Goal: Complete application form

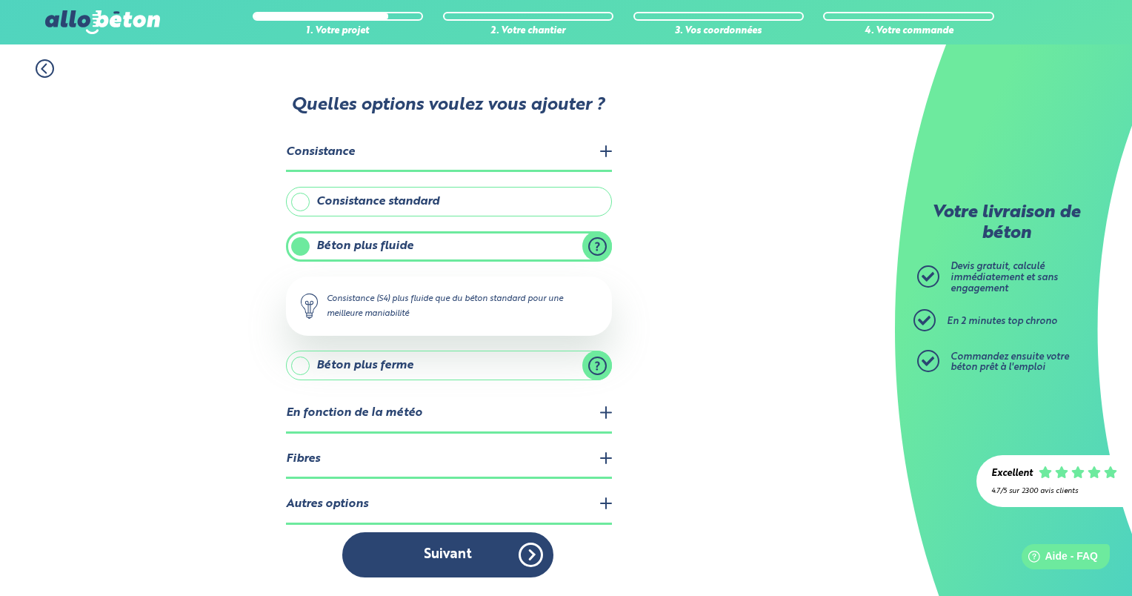
click at [610, 501] on legend "Autres options" at bounding box center [449, 505] width 326 height 38
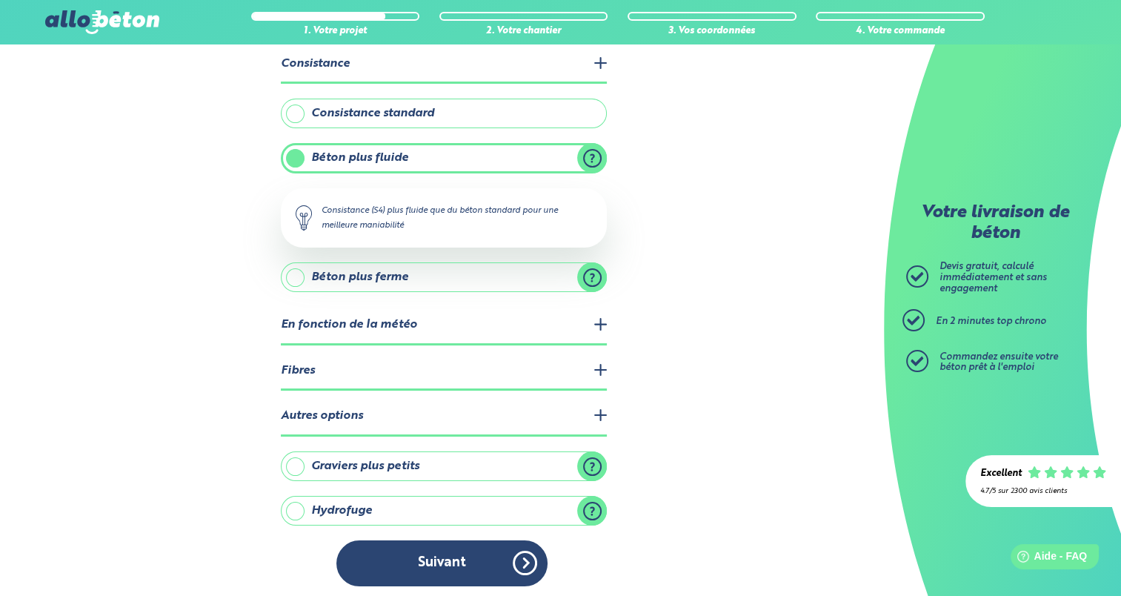
scroll to position [89, 0]
click at [409, 462] on label "Graviers plus petits" at bounding box center [444, 466] width 326 height 30
click at [0, 0] on input "Graviers plus petits" at bounding box center [0, 0] width 0 height 0
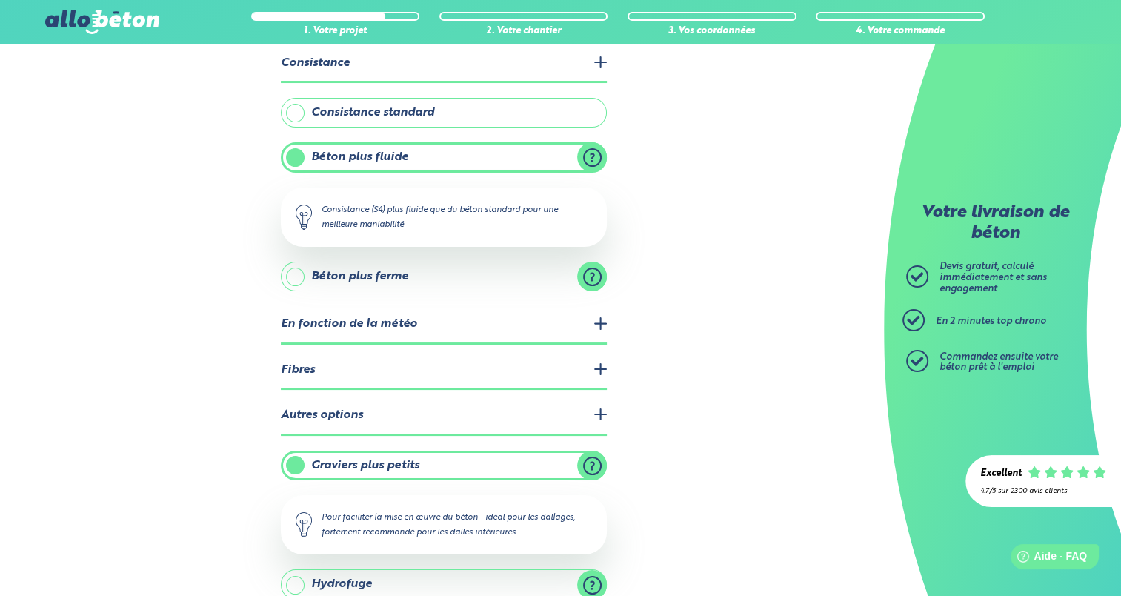
scroll to position [163, 0]
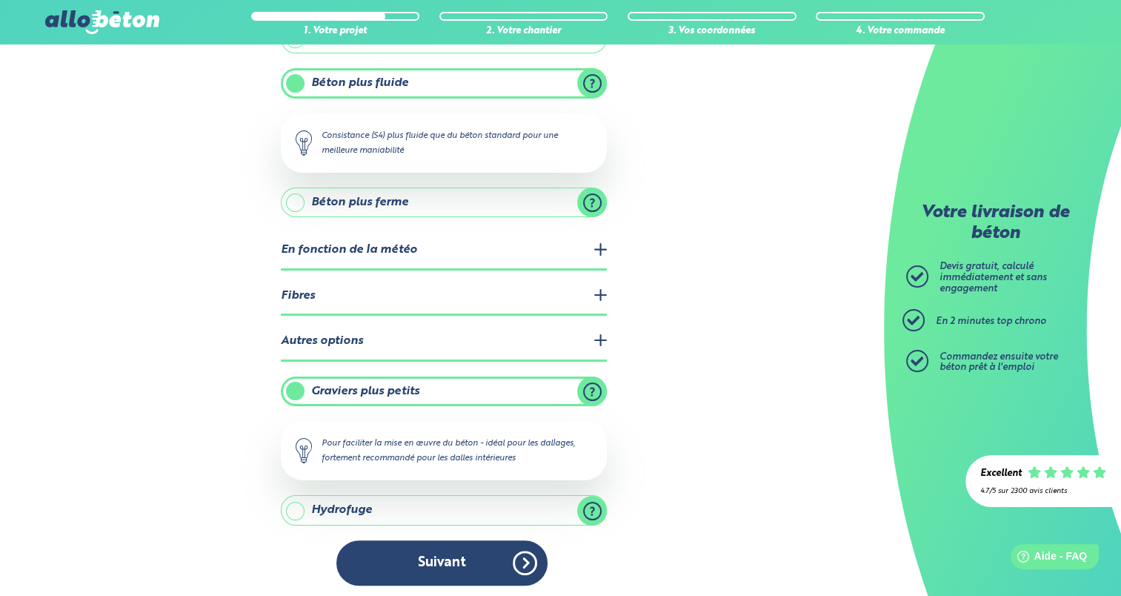
click at [353, 388] on label "Graviers plus petits" at bounding box center [444, 392] width 326 height 30
click at [0, 0] on input "Graviers plus petits" at bounding box center [0, 0] width 0 height 0
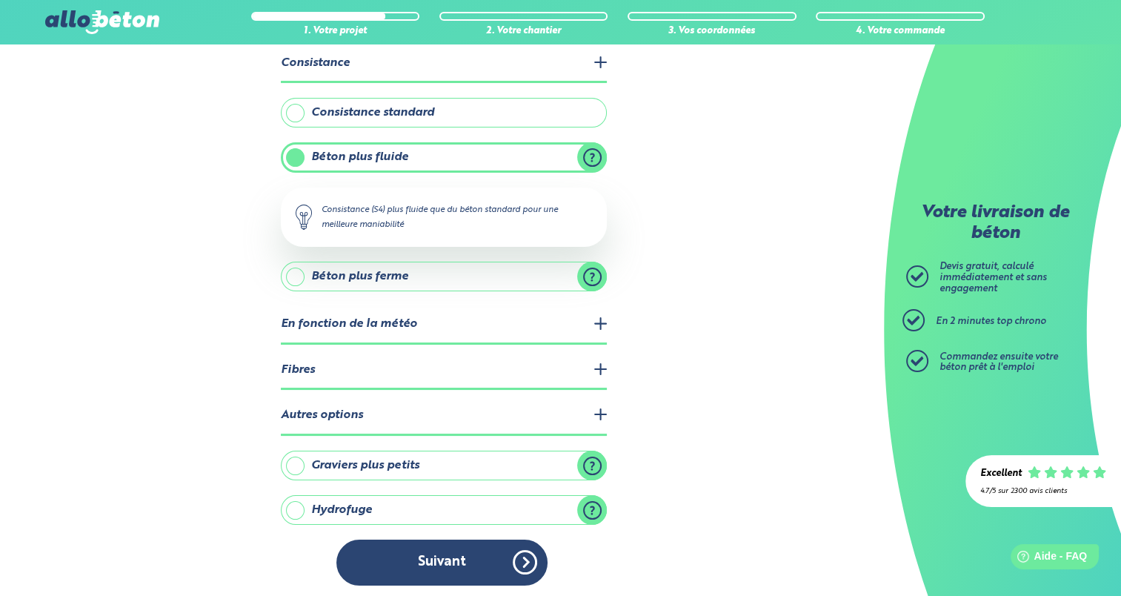
click at [351, 368] on legend "Fibres" at bounding box center [444, 371] width 326 height 38
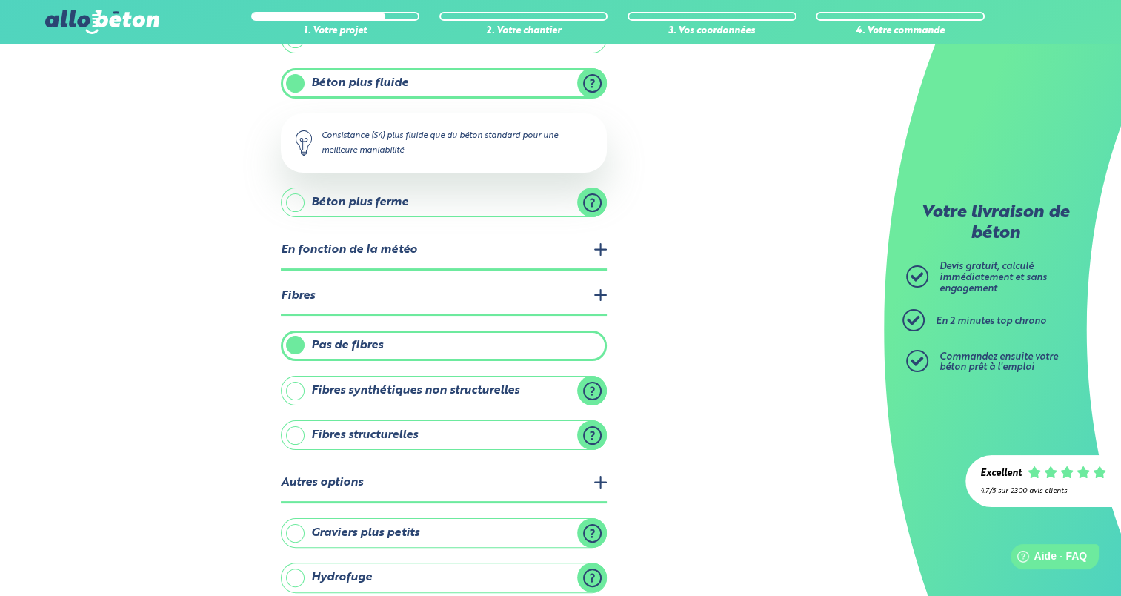
click at [419, 431] on label "Fibres structurelles" at bounding box center [444, 435] width 326 height 30
click at [0, 0] on input "Fibres structurelles" at bounding box center [0, 0] width 0 height 0
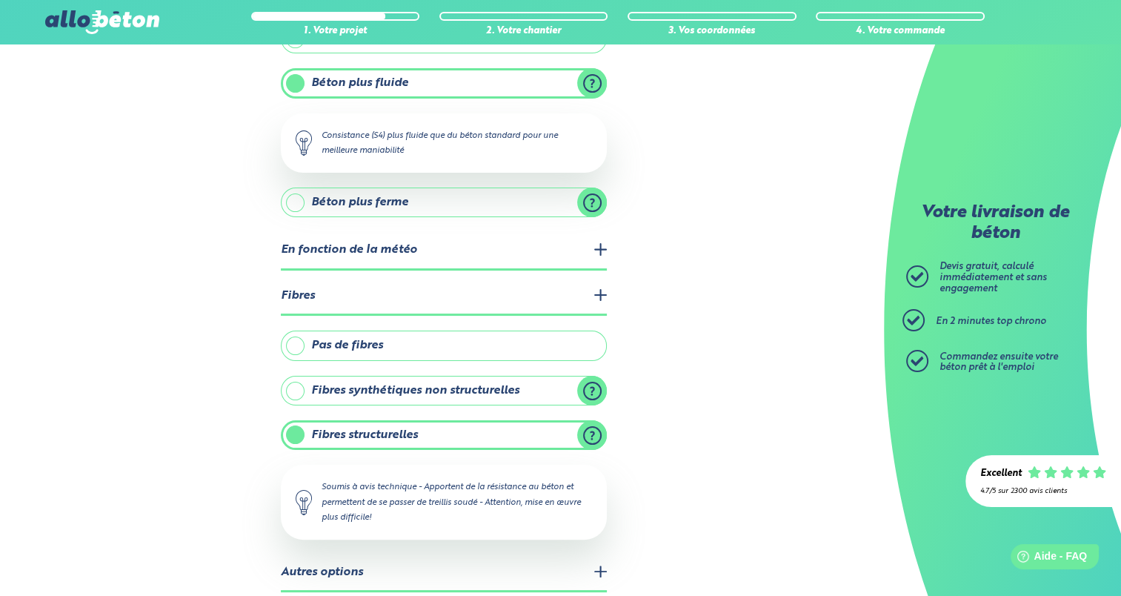
click at [402, 388] on label "Fibres synthétiques non structurelles" at bounding box center [444, 391] width 326 height 30
click at [0, 0] on input "Fibres synthétiques non structurelles" at bounding box center [0, 0] width 0 height 0
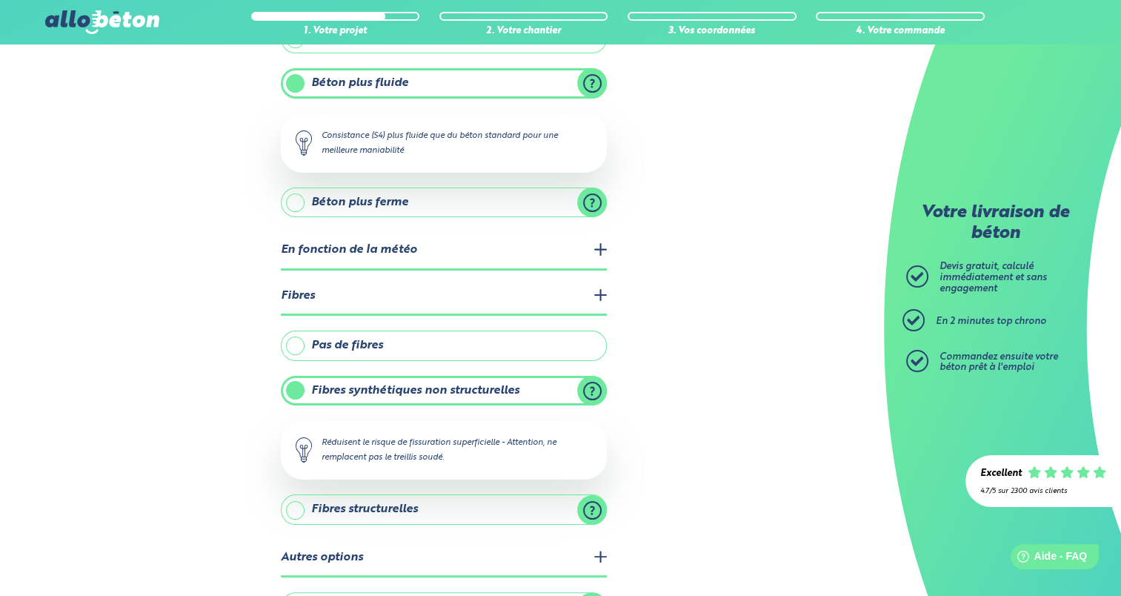
click at [387, 339] on label "Pas de fibres" at bounding box center [444, 346] width 326 height 30
click at [0, 0] on input "Pas de fibres" at bounding box center [0, 0] width 0 height 0
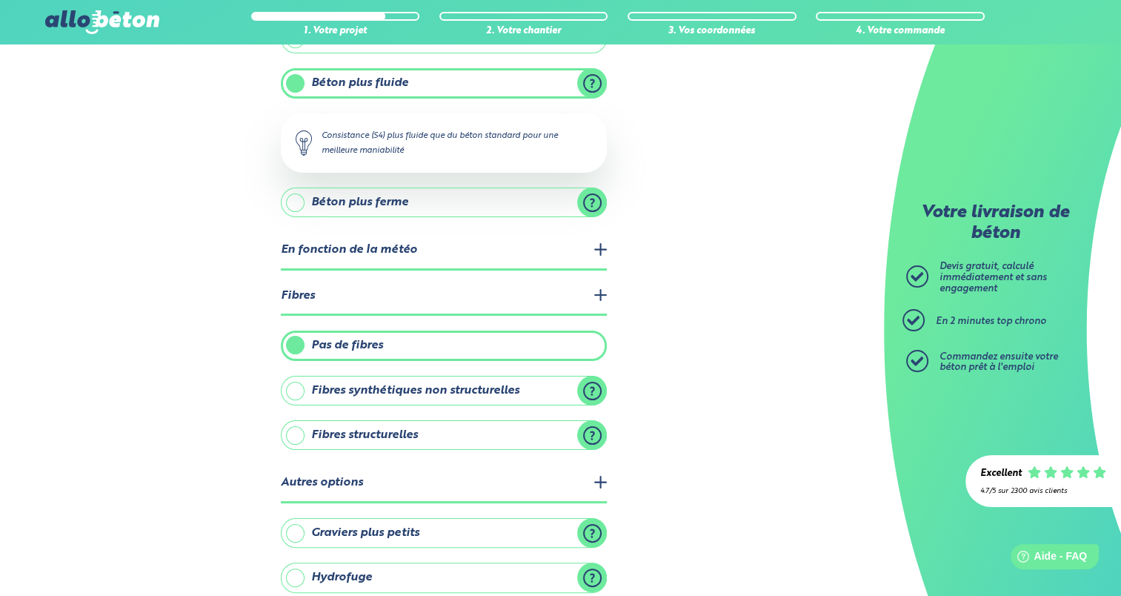
scroll to position [229, 0]
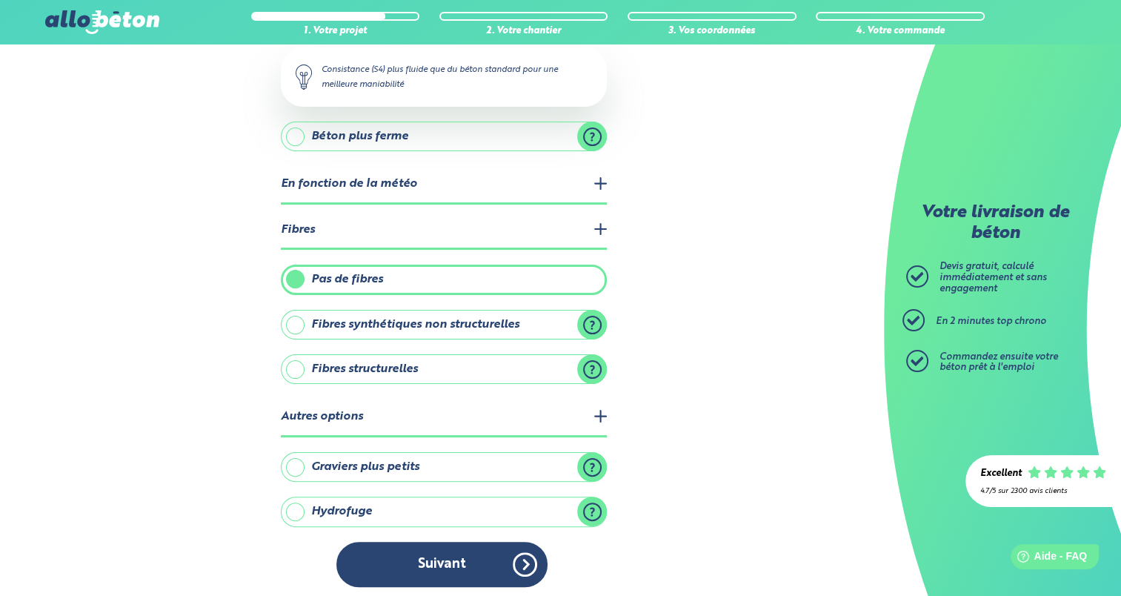
click at [389, 501] on label "Hydrofuge" at bounding box center [444, 512] width 326 height 30
click at [0, 0] on input "Hydrofuge" at bounding box center [0, 0] width 0 height 0
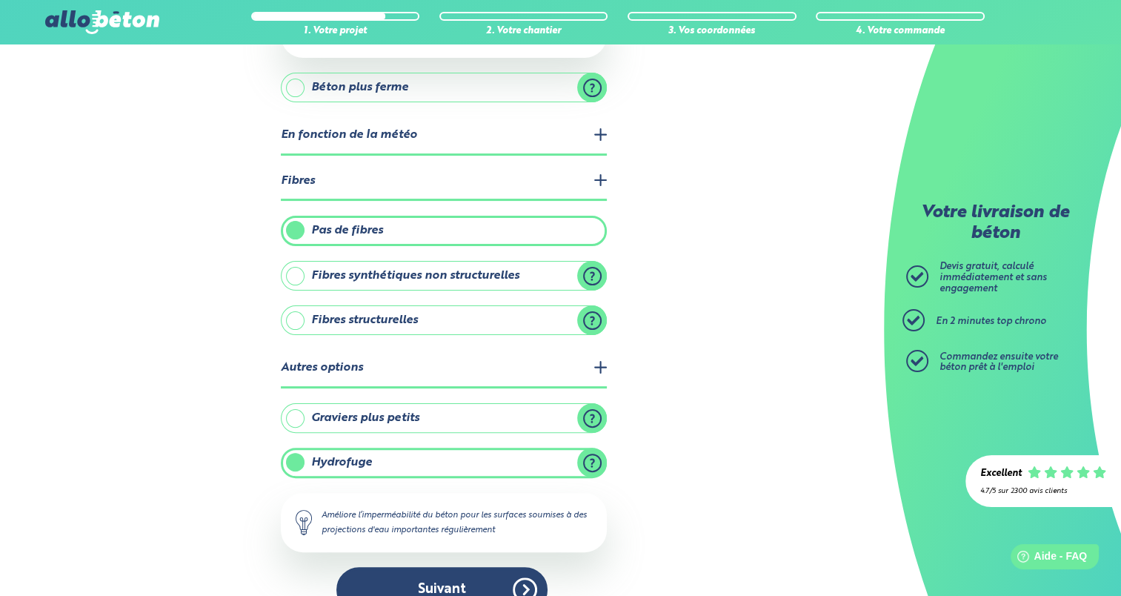
scroll to position [303, 0]
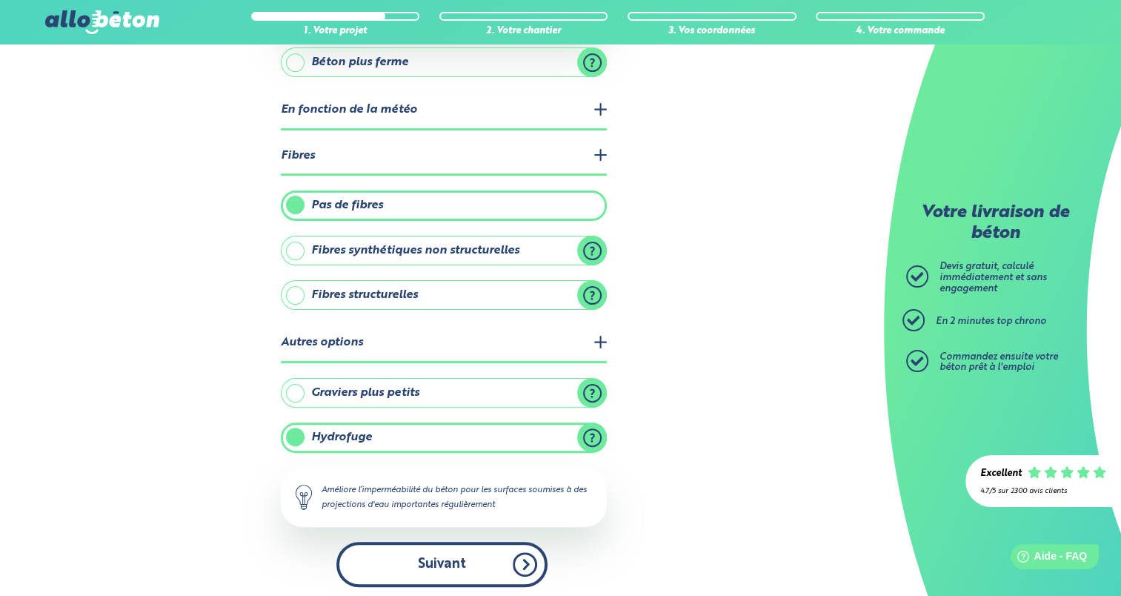
click at [427, 557] on button "Suivant" at bounding box center [441, 564] width 211 height 45
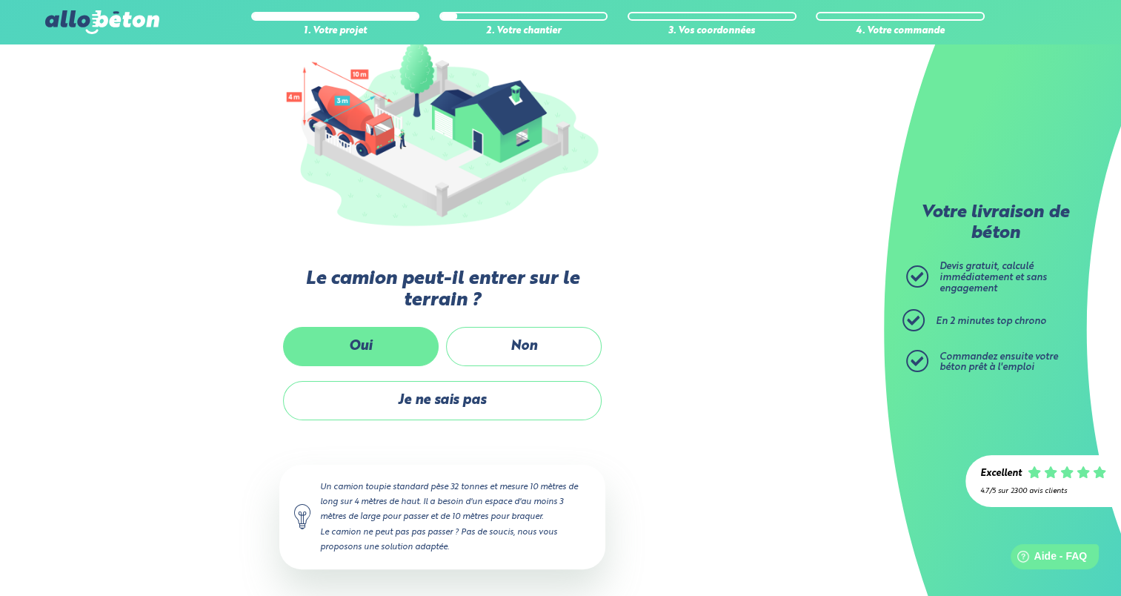
click at [403, 338] on label "Oui" at bounding box center [361, 346] width 156 height 39
click at [0, 0] on input "Oui" at bounding box center [0, 0] width 0 height 0
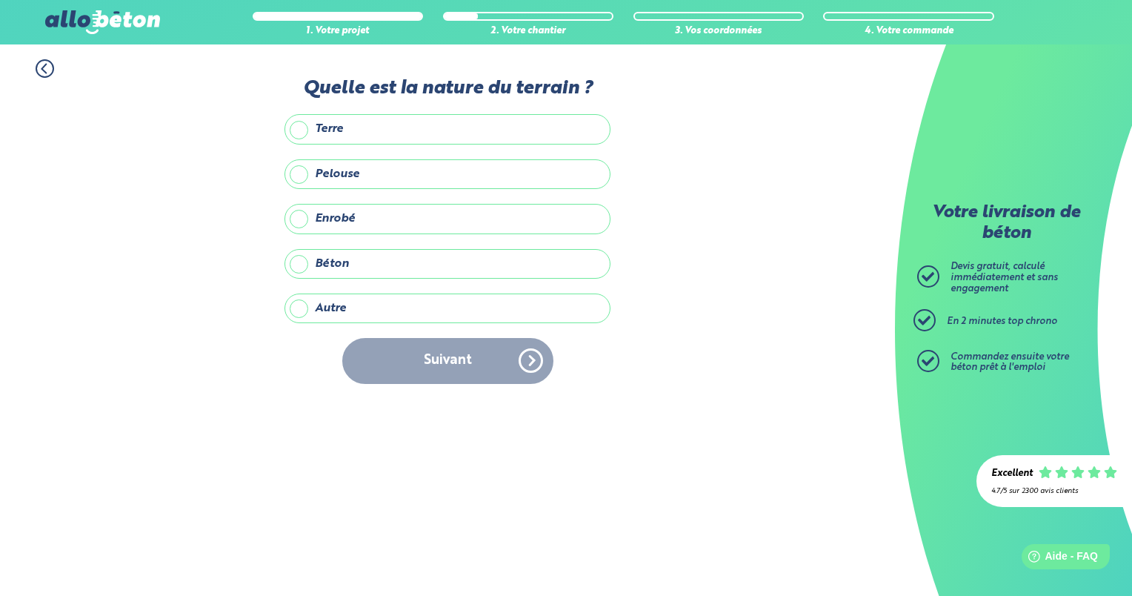
click at [302, 212] on label "Enrobé" at bounding box center [448, 219] width 326 height 30
click at [0, 0] on input "Enrobé" at bounding box center [0, 0] width 0 height 0
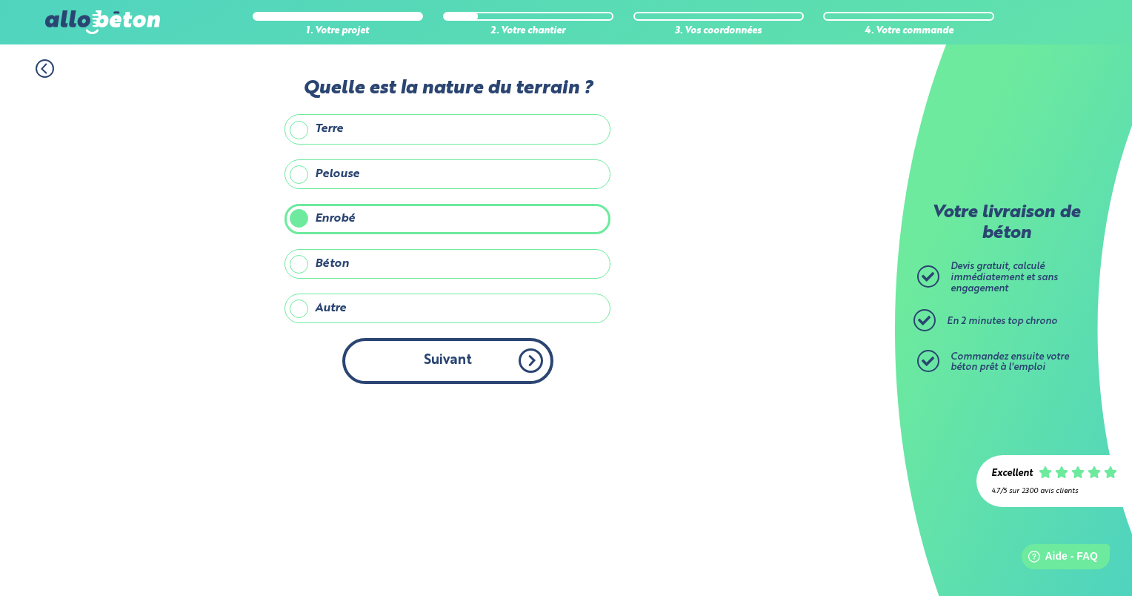
click at [431, 353] on button "Suivant" at bounding box center [447, 360] width 211 height 45
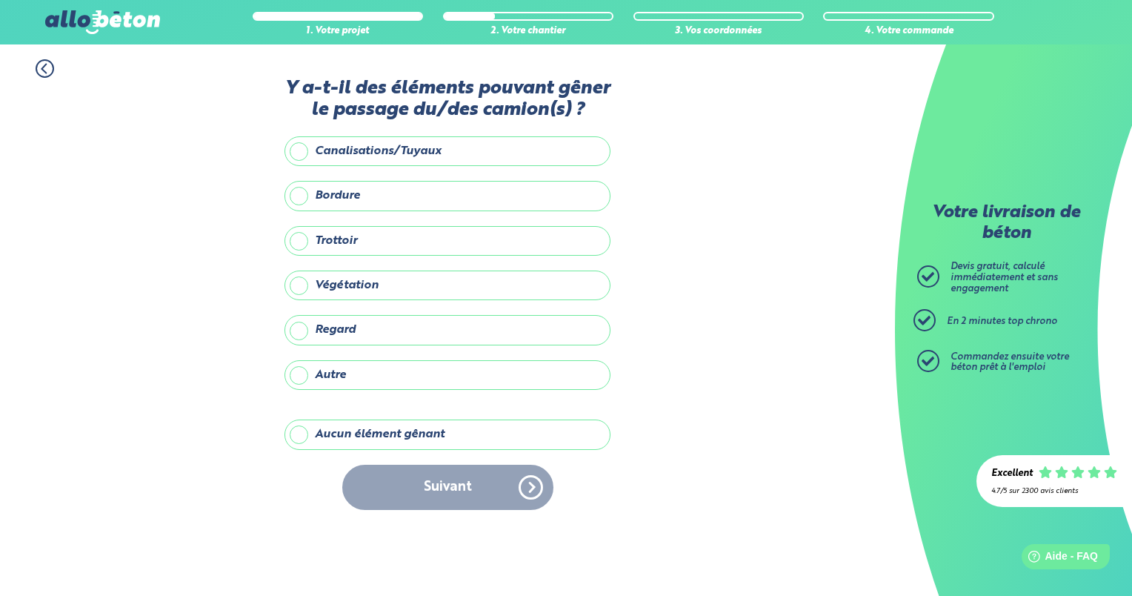
click at [368, 429] on label "Aucun élément gênant" at bounding box center [448, 434] width 326 height 30
click at [0, 0] on input "Aucun élément gênant" at bounding box center [0, 0] width 0 height 0
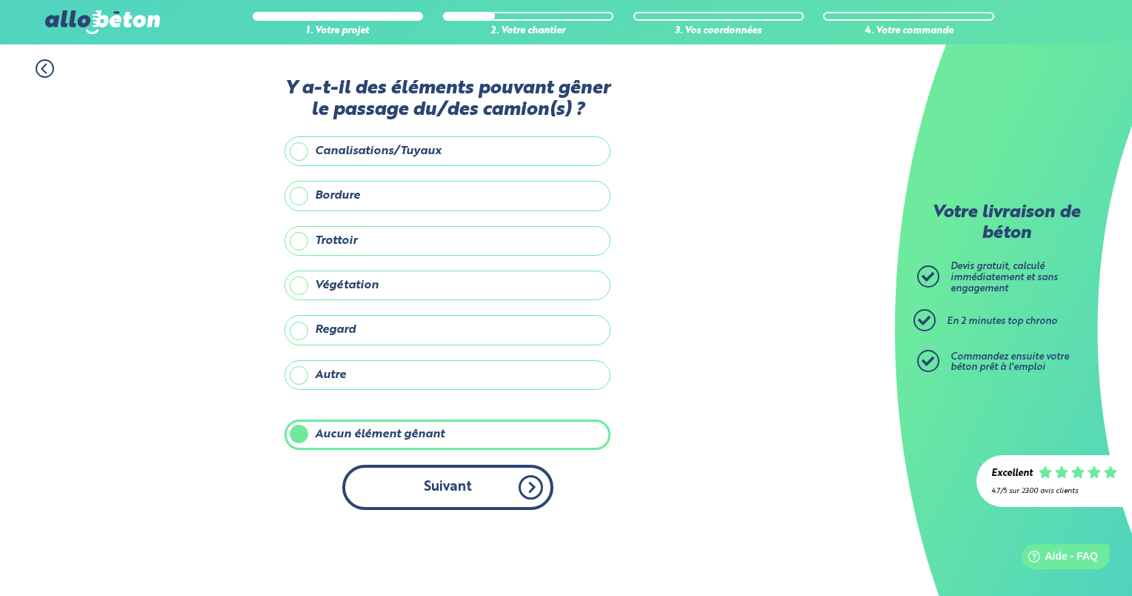
click at [445, 478] on button "Suivant" at bounding box center [447, 487] width 211 height 45
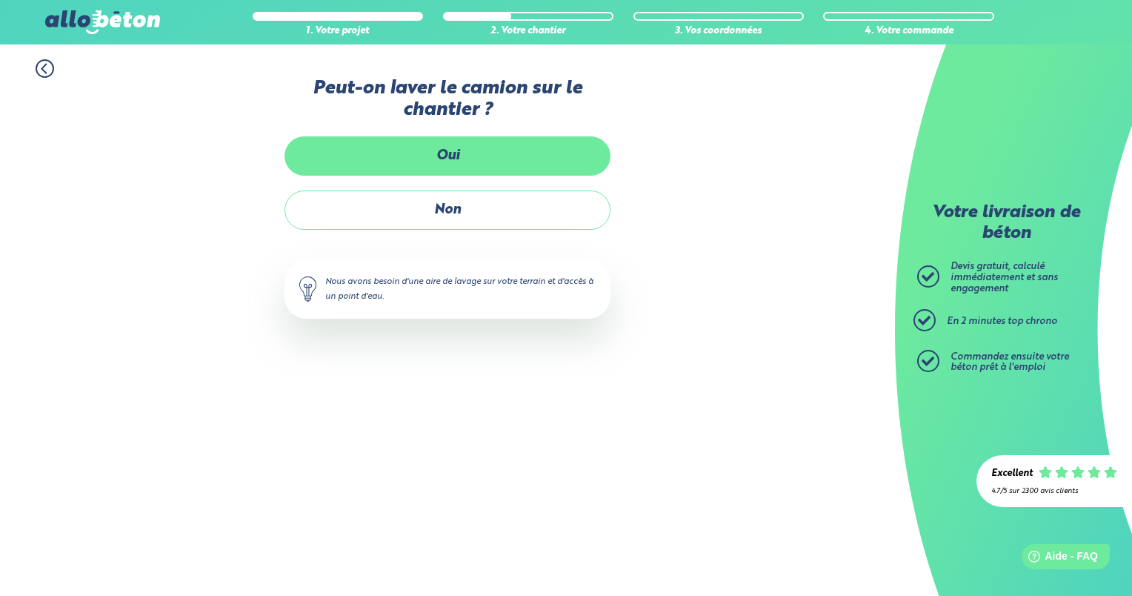
click at [456, 154] on label "Oui" at bounding box center [448, 155] width 326 height 39
click at [0, 0] on input "Oui" at bounding box center [0, 0] width 0 height 0
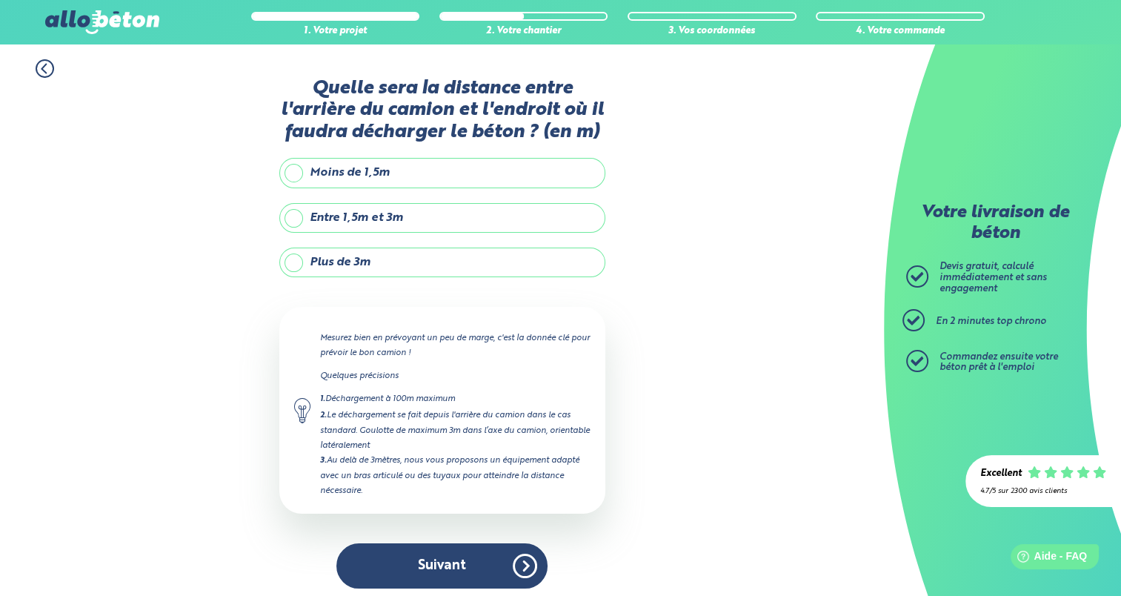
click at [326, 210] on label "Entre 1,5m et 3m" at bounding box center [442, 218] width 326 height 30
click at [0, 0] on input "Entre 1,5m et 3m" at bounding box center [0, 0] width 0 height 0
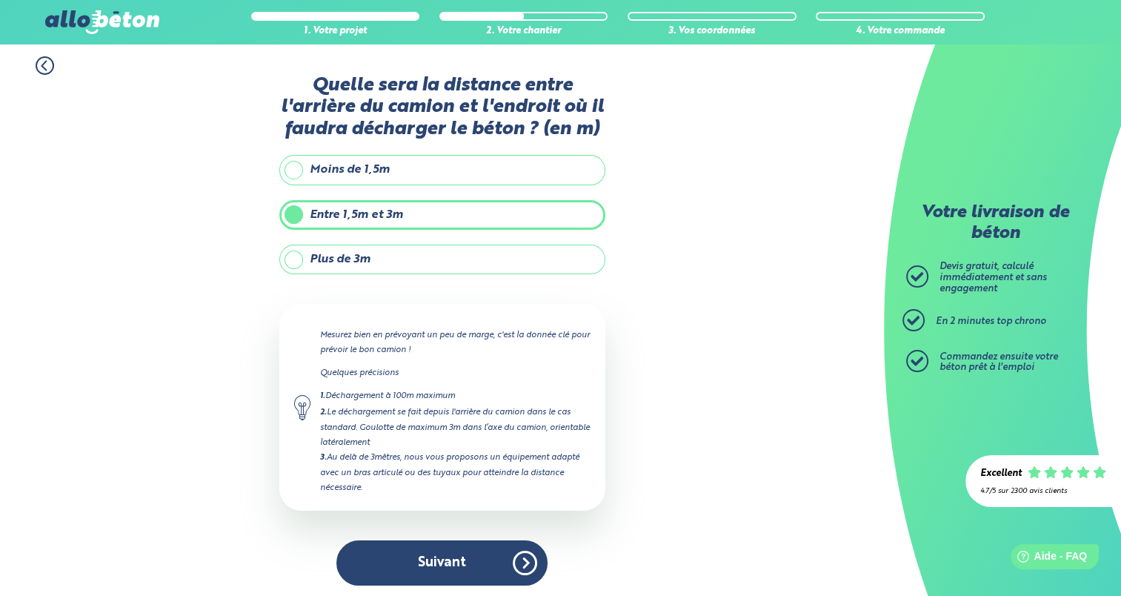
click at [297, 256] on label "Plus de 3m" at bounding box center [442, 260] width 326 height 30
click at [0, 0] on input "Plus de 3m" at bounding box center [0, 0] width 0 height 0
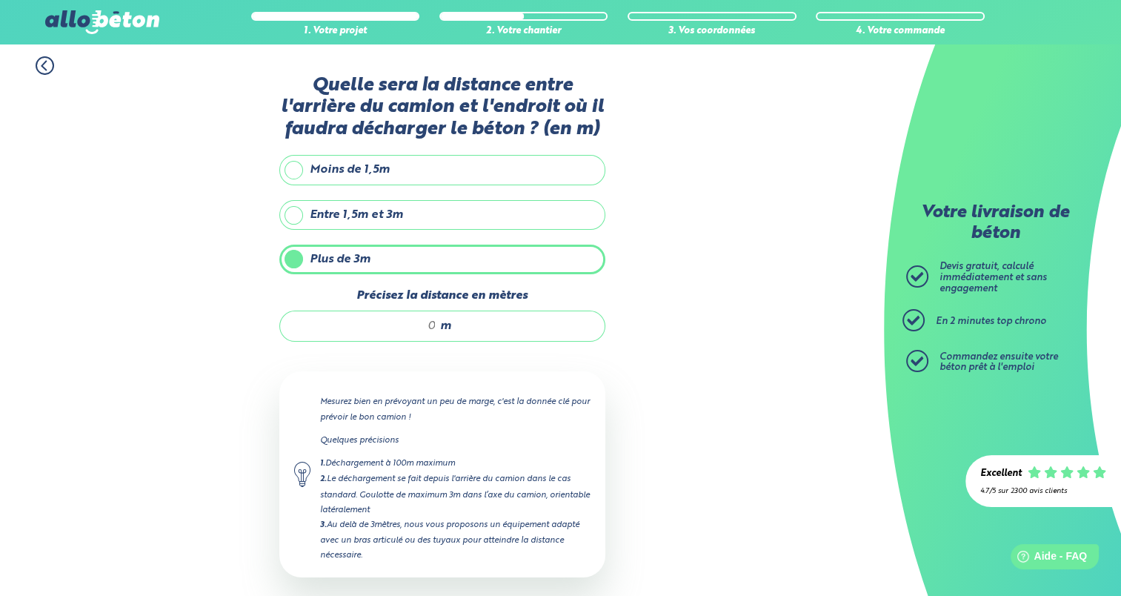
click at [424, 322] on input "Précisez la distance en mètres" at bounding box center [366, 326] width 142 height 15
drag, startPoint x: 433, startPoint y: 322, endPoint x: 402, endPoint y: 317, distance: 30.8
click at [402, 319] on input "Précisez la distance en mètres" at bounding box center [366, 326] width 142 height 15
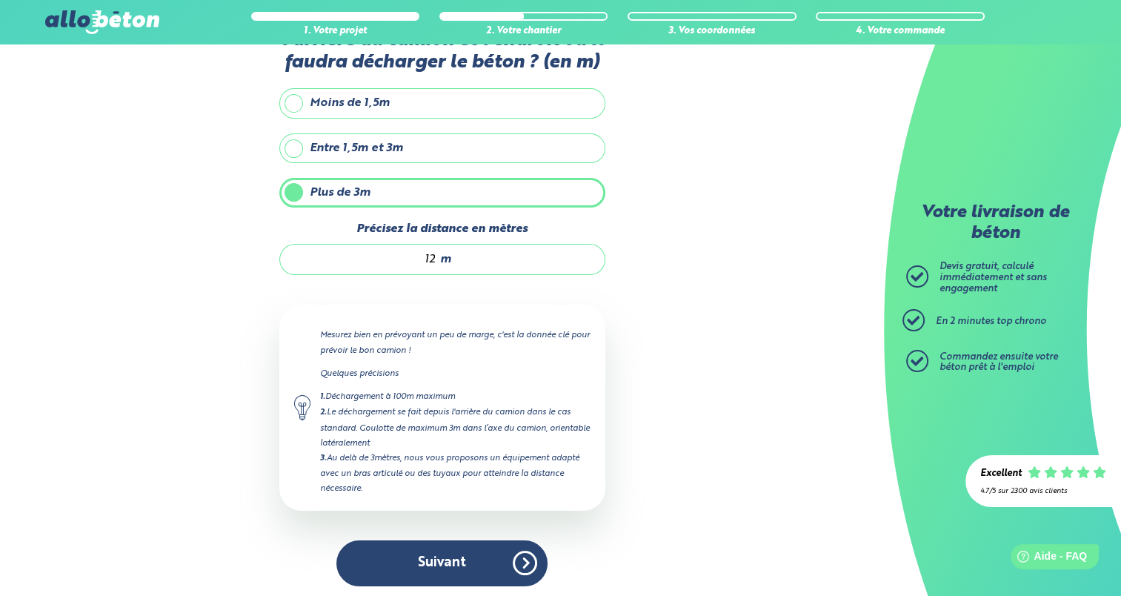
scroll to position [70, 0]
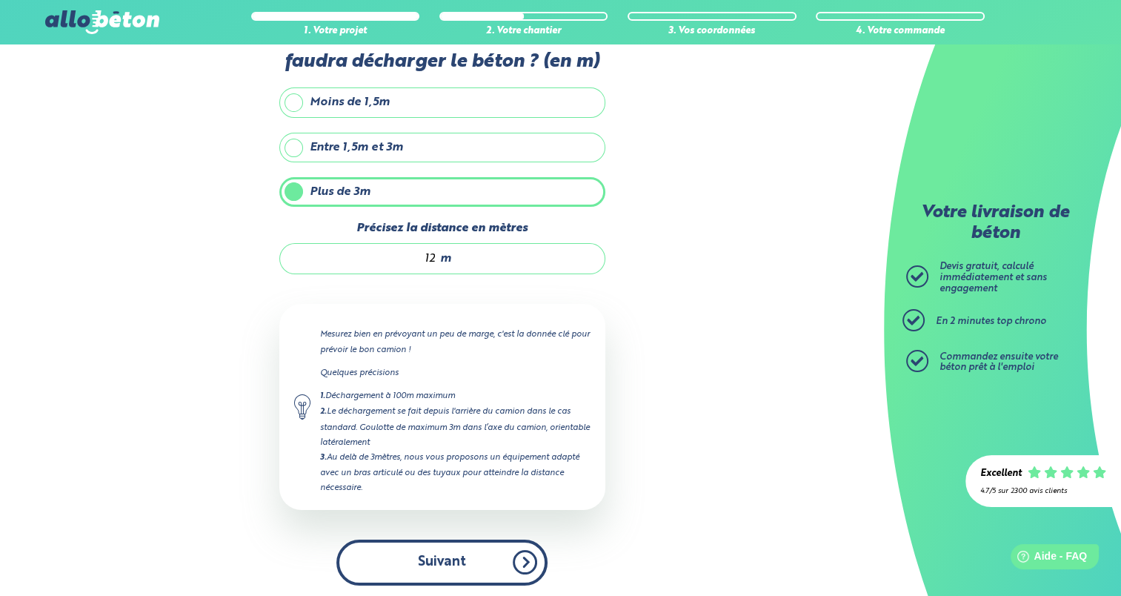
type input "12"
click at [422, 554] on button "Suivant" at bounding box center [441, 562] width 211 height 45
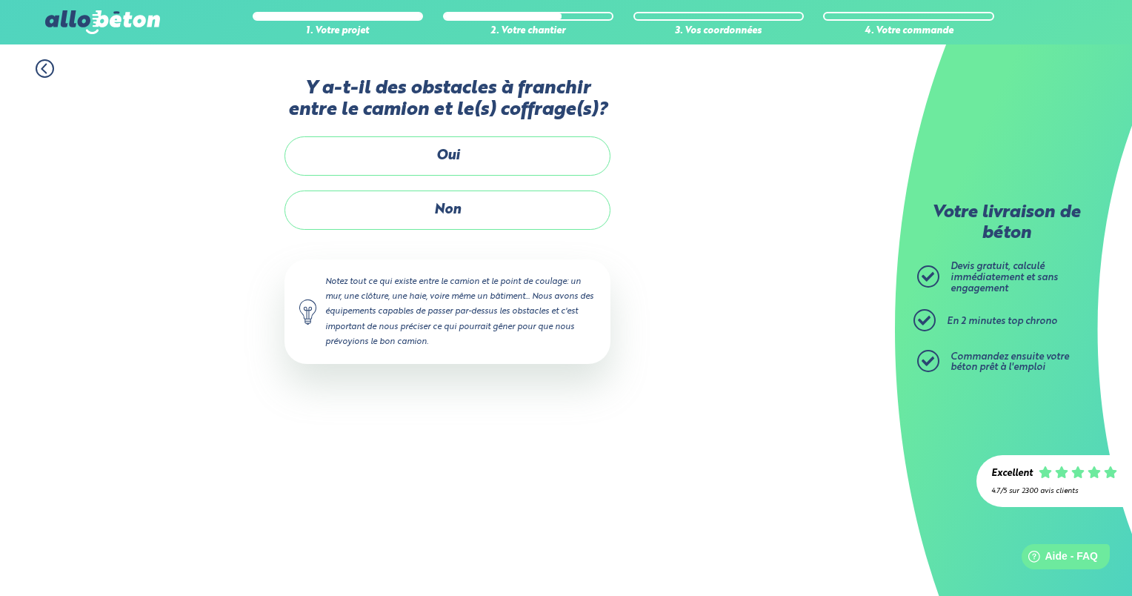
click at [458, 200] on label "Non" at bounding box center [448, 209] width 326 height 39
click at [0, 0] on input "Non" at bounding box center [0, 0] width 0 height 0
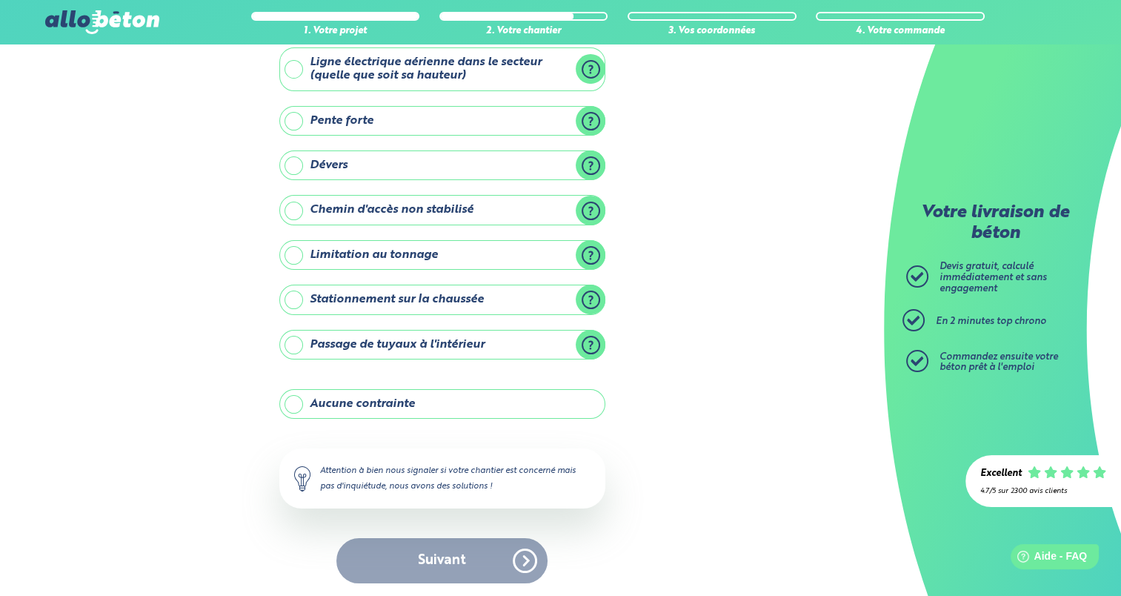
scroll to position [15, 0]
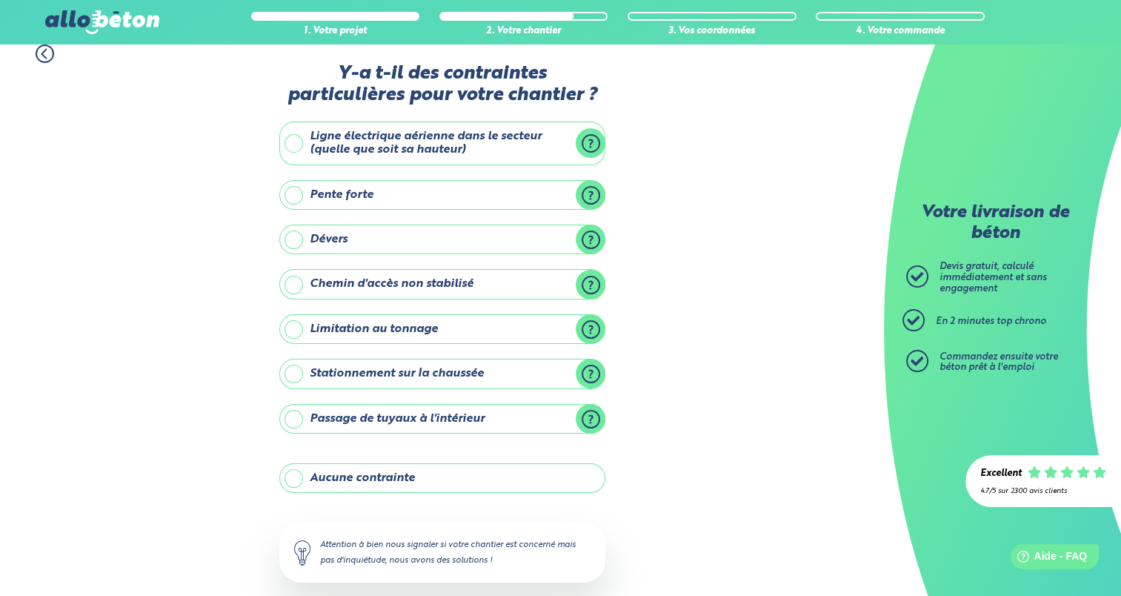
click at [291, 142] on label "Ligne électrique aérienne dans le secteur (quelle que soit sa hauteur)" at bounding box center [442, 144] width 326 height 44
click at [0, 0] on input "Ligne électrique aérienne dans le secteur (quelle que soit sa hauteur)" at bounding box center [0, 0] width 0 height 0
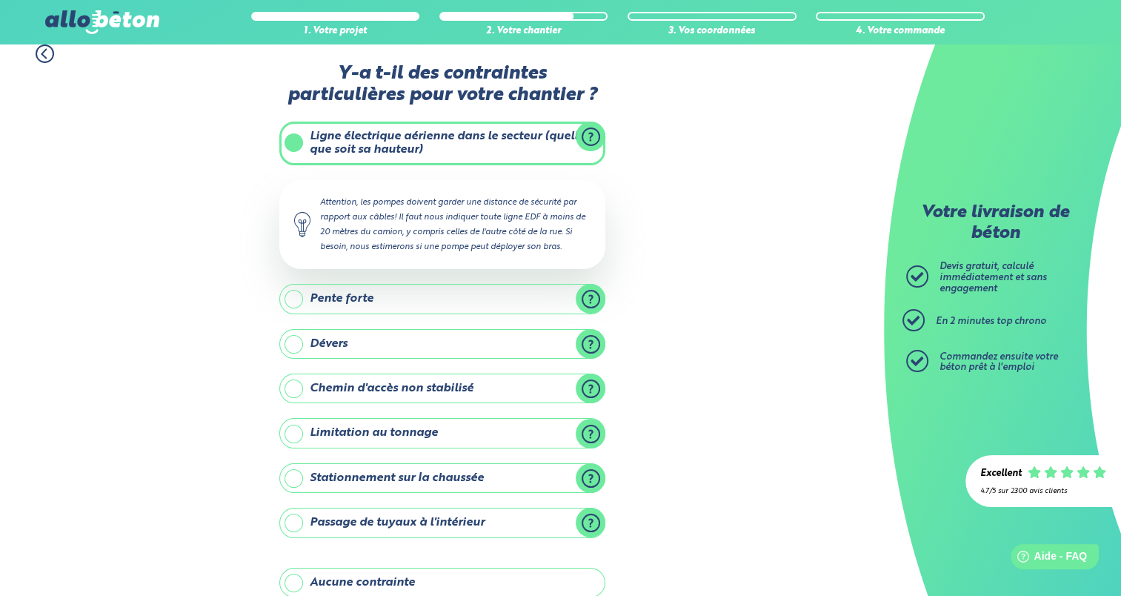
click at [237, 231] on div "1. Votre projet 2. Votre chantier 3. Vos coordonnées 4. Votre commande Y-a t-il…" at bounding box center [442, 403] width 884 height 746
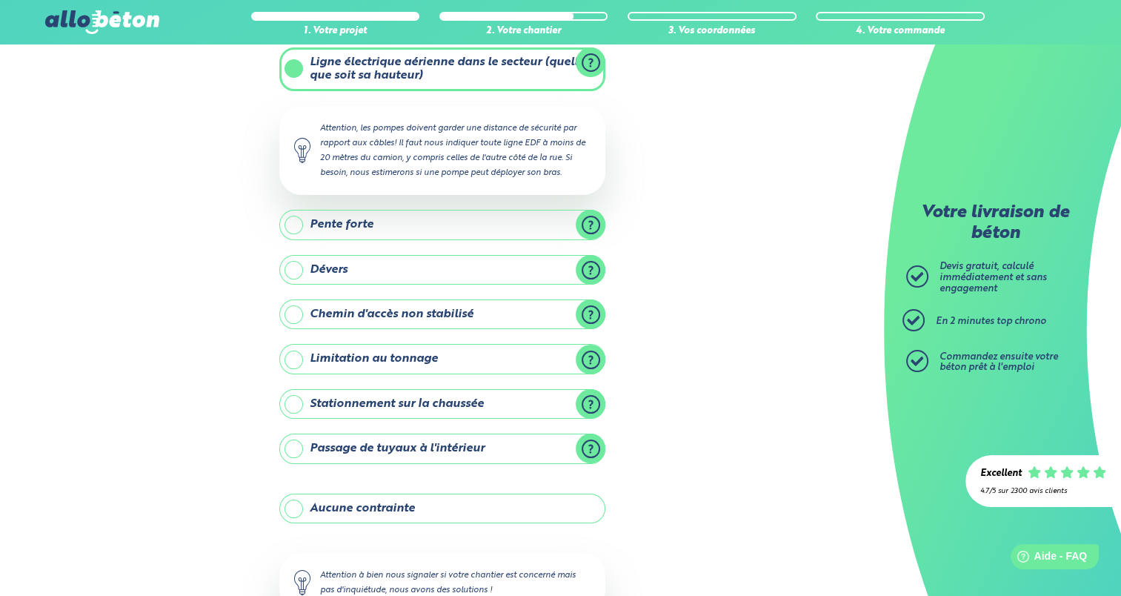
scroll to position [163, 0]
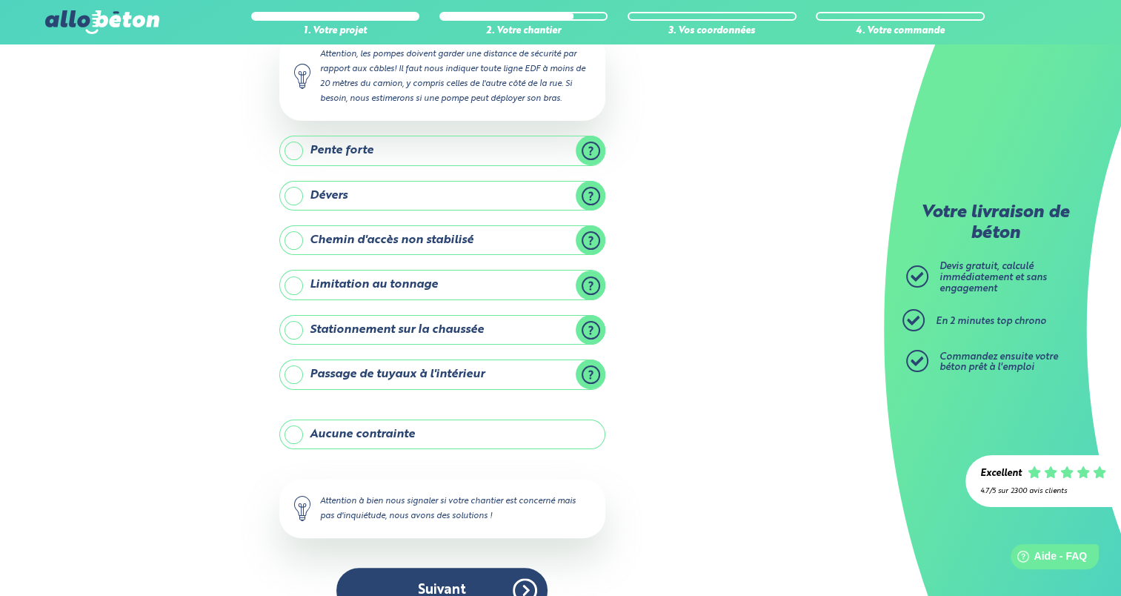
click at [237, 231] on div "1. Votre projet 2. Votre chantier 3. Vos coordonnées 4. Votre commande Y-a t-il…" at bounding box center [442, 254] width 884 height 746
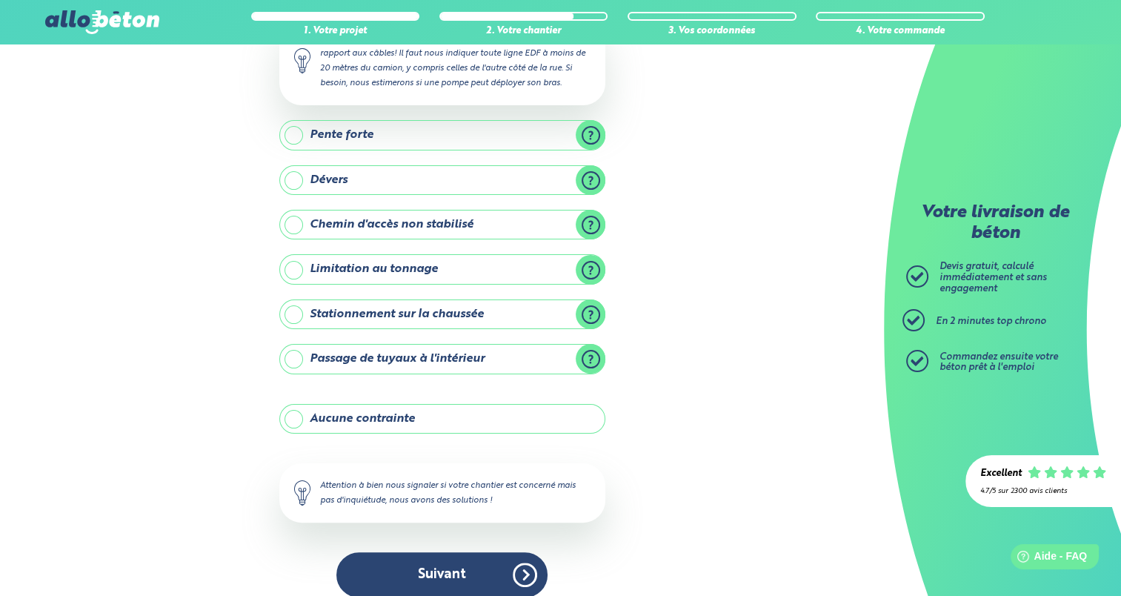
scroll to position [193, 0]
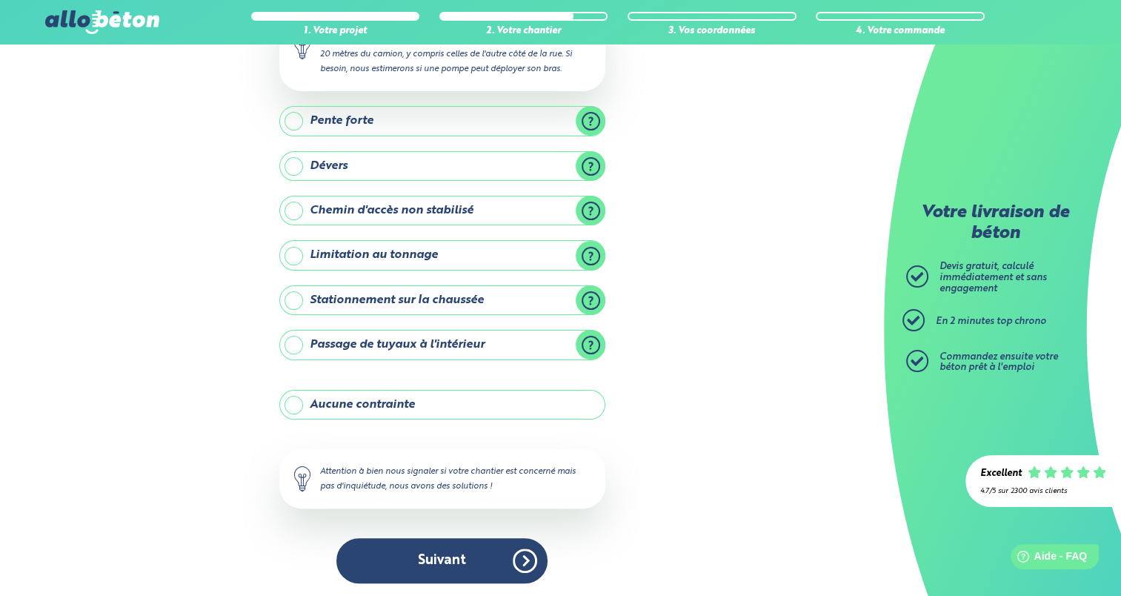
click at [296, 296] on label "Stationnement sur la chaussée" at bounding box center [442, 300] width 326 height 30
click at [0, 0] on input "Stationnement sur la chaussée" at bounding box center [0, 0] width 0 height 0
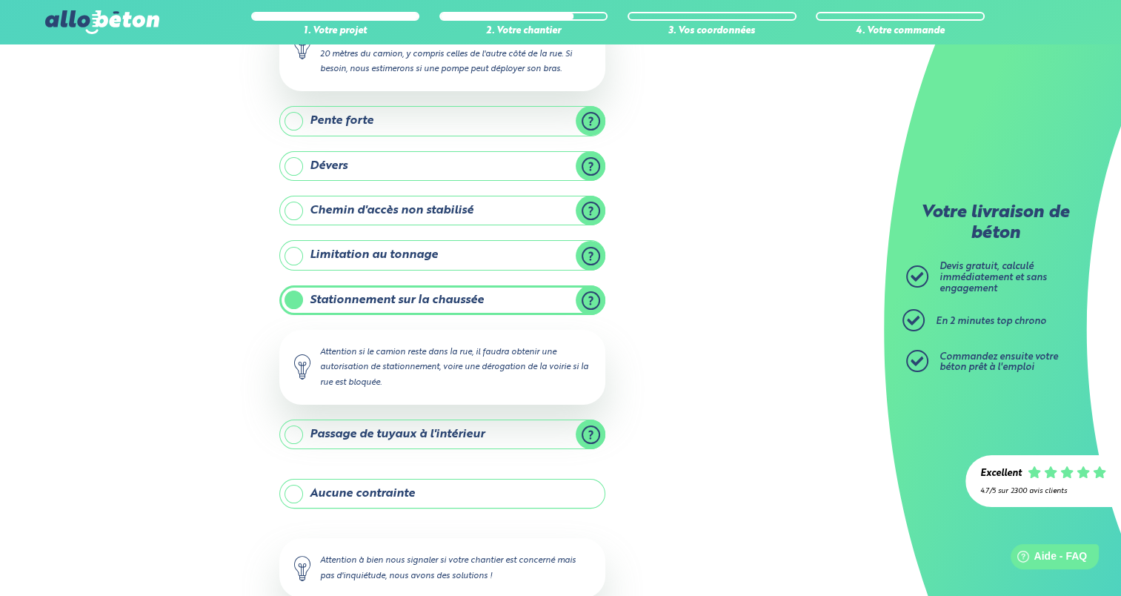
click at [289, 297] on label "Stationnement sur la chaussée" at bounding box center [442, 300] width 326 height 30
click at [0, 0] on input "Stationnement sur la chaussée" at bounding box center [0, 0] width 0 height 0
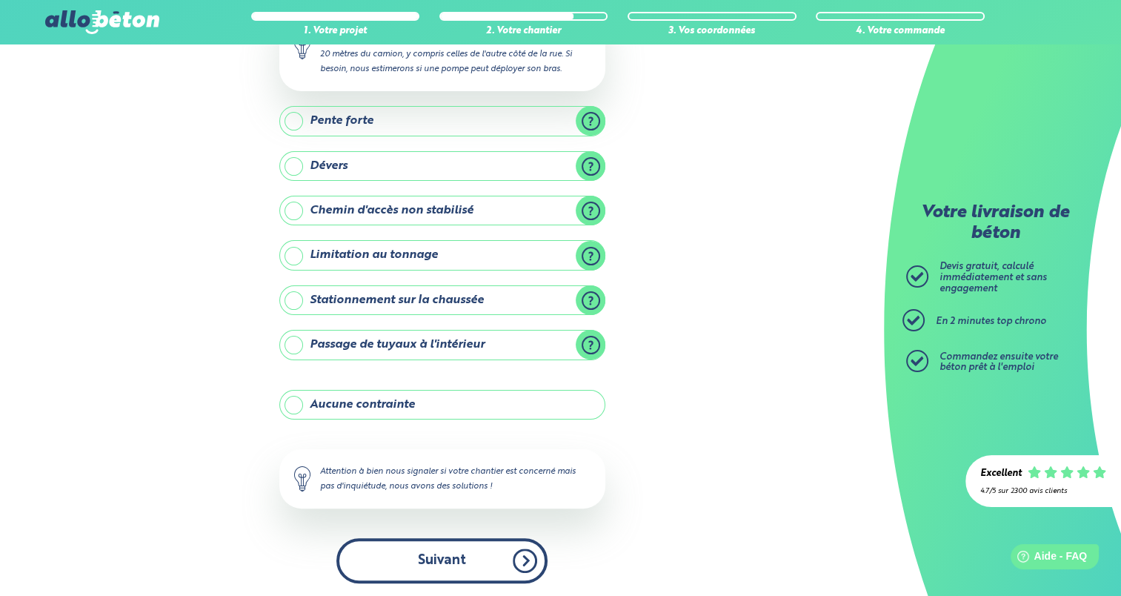
click at [424, 556] on button "Suivant" at bounding box center [441, 560] width 211 height 45
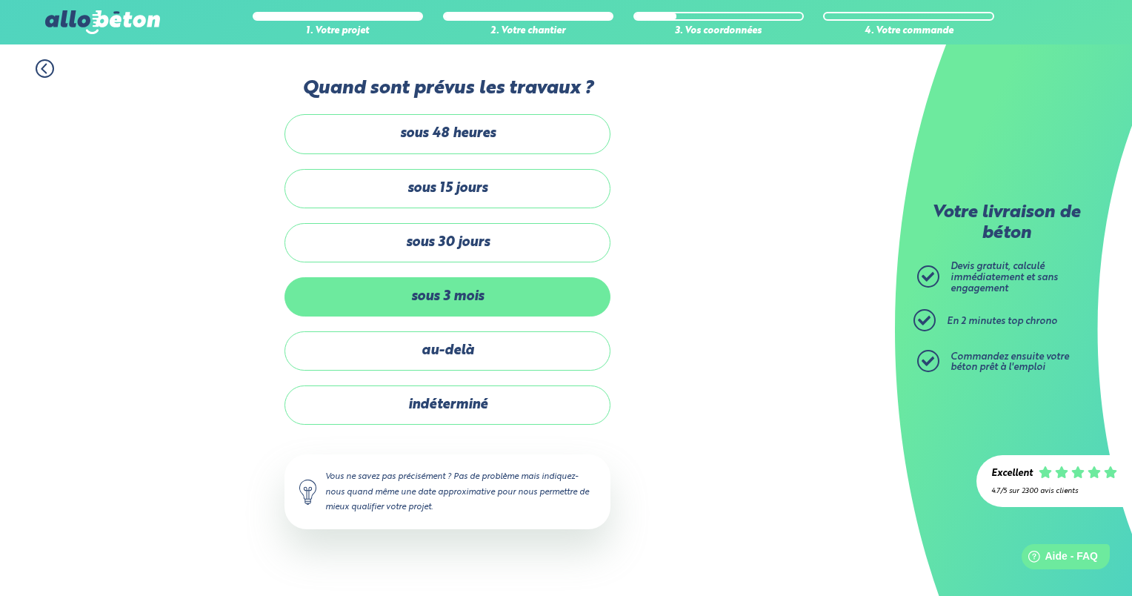
click at [433, 293] on label "sous 3 mois" at bounding box center [448, 296] width 326 height 39
click at [0, 0] on input "sous 3 mois" at bounding box center [0, 0] width 0 height 0
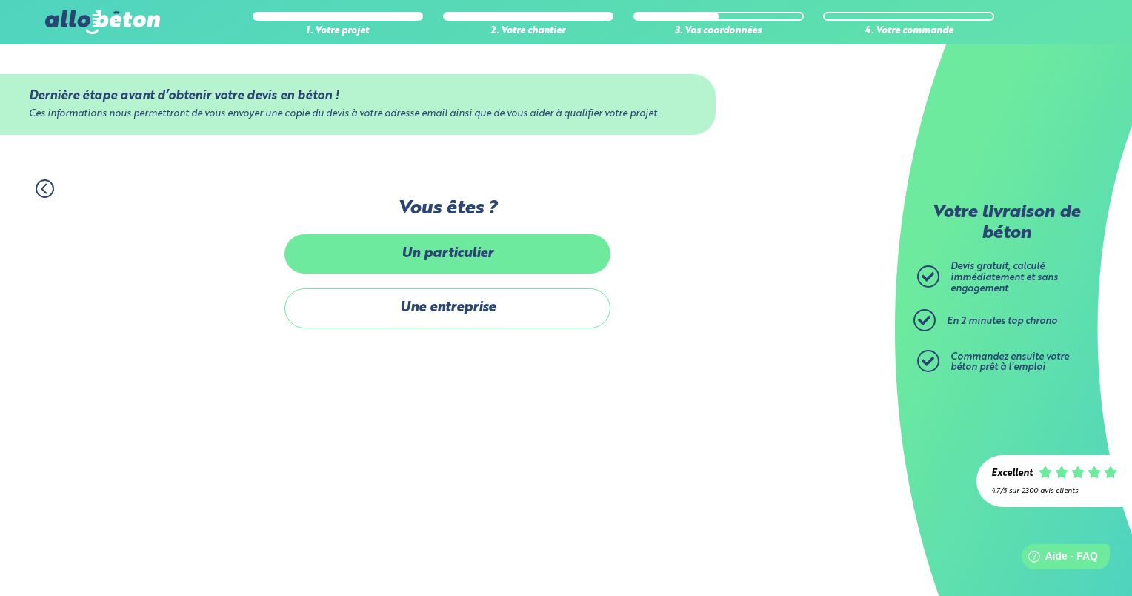
click at [430, 257] on label "Un particulier" at bounding box center [448, 253] width 326 height 39
click at [0, 0] on input "Un particulier" at bounding box center [0, 0] width 0 height 0
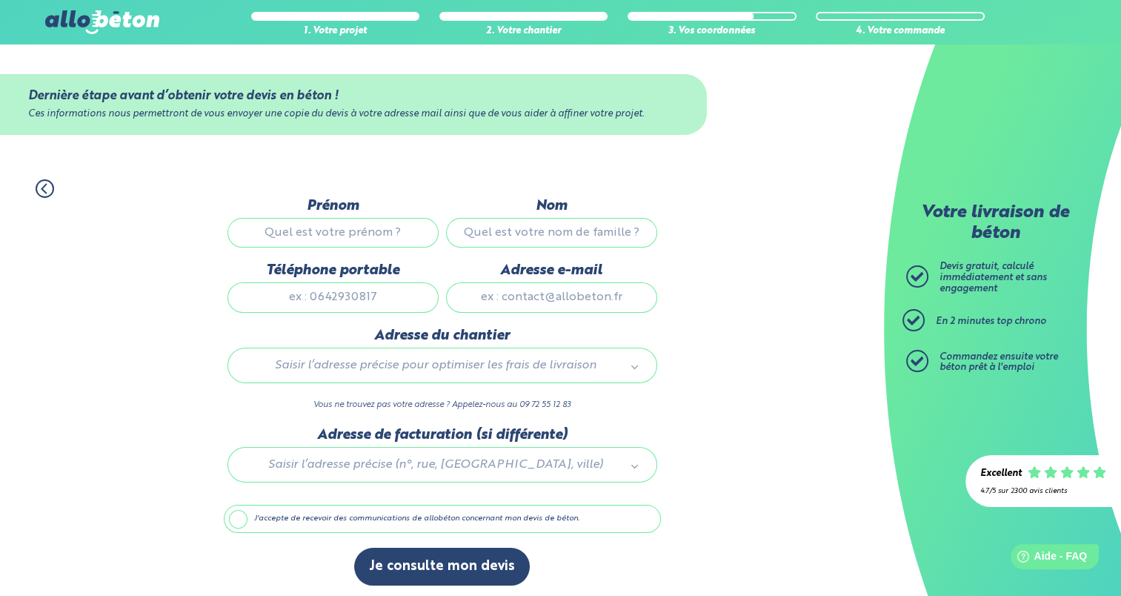
scroll to position [3, 0]
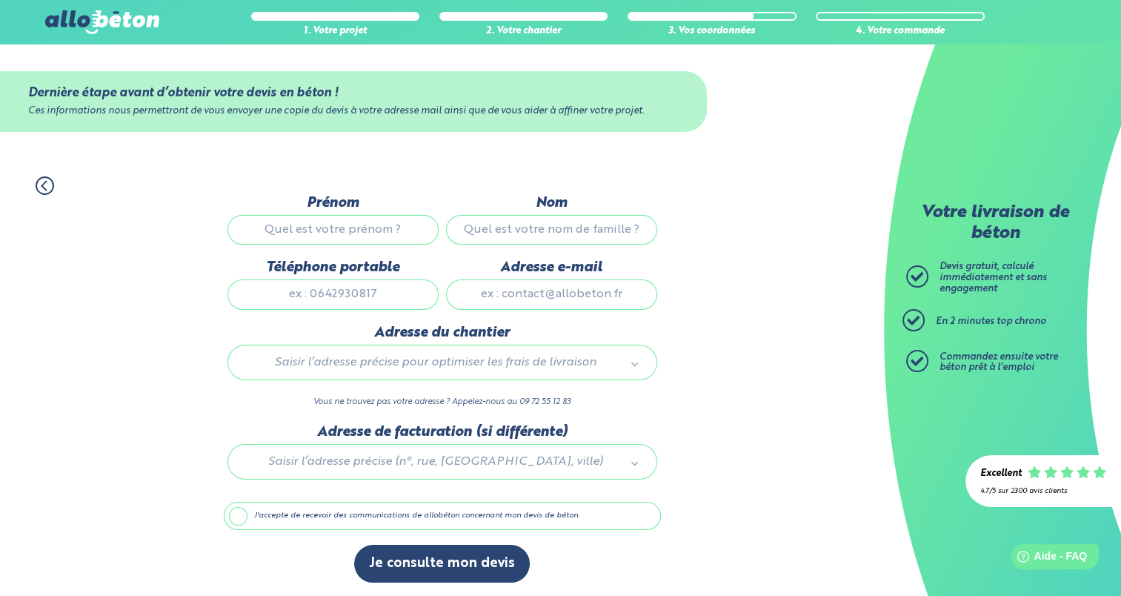
click at [352, 231] on input "Prénom" at bounding box center [333, 230] width 211 height 30
type input "yazid"
click at [499, 229] on input "Nom" at bounding box center [551, 230] width 211 height 30
type input "boussellaoui"
click at [406, 297] on input "Téléphone portable" at bounding box center [333, 294] width 211 height 30
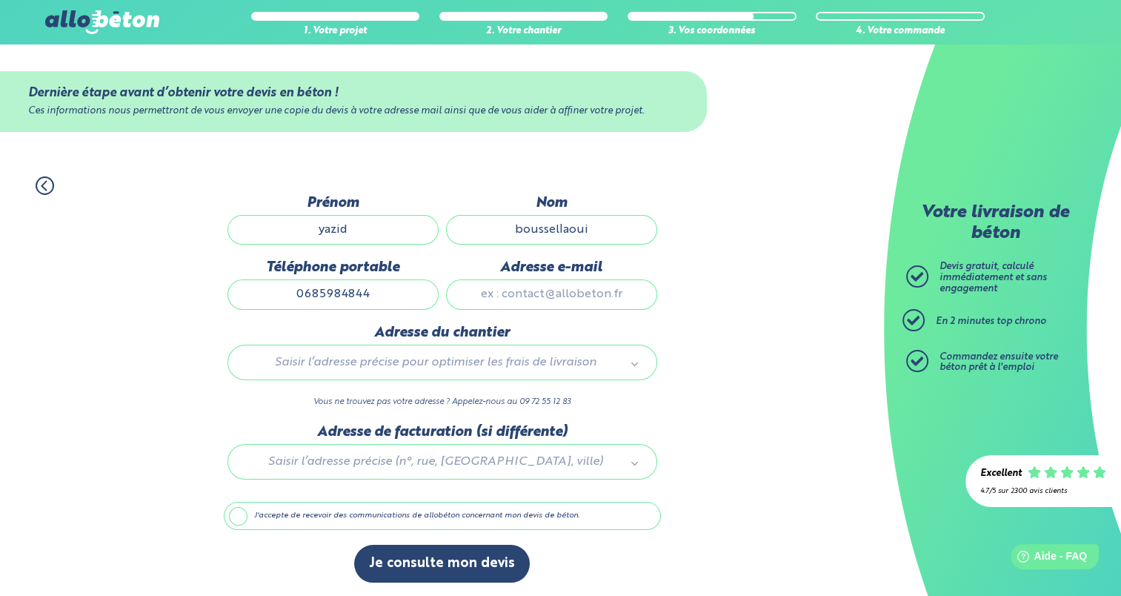
type input "0685984844"
click at [543, 295] on input "Adresse e-mail" at bounding box center [551, 294] width 211 height 30
type input "[EMAIL_ADDRESS][DOMAIN_NAME]"
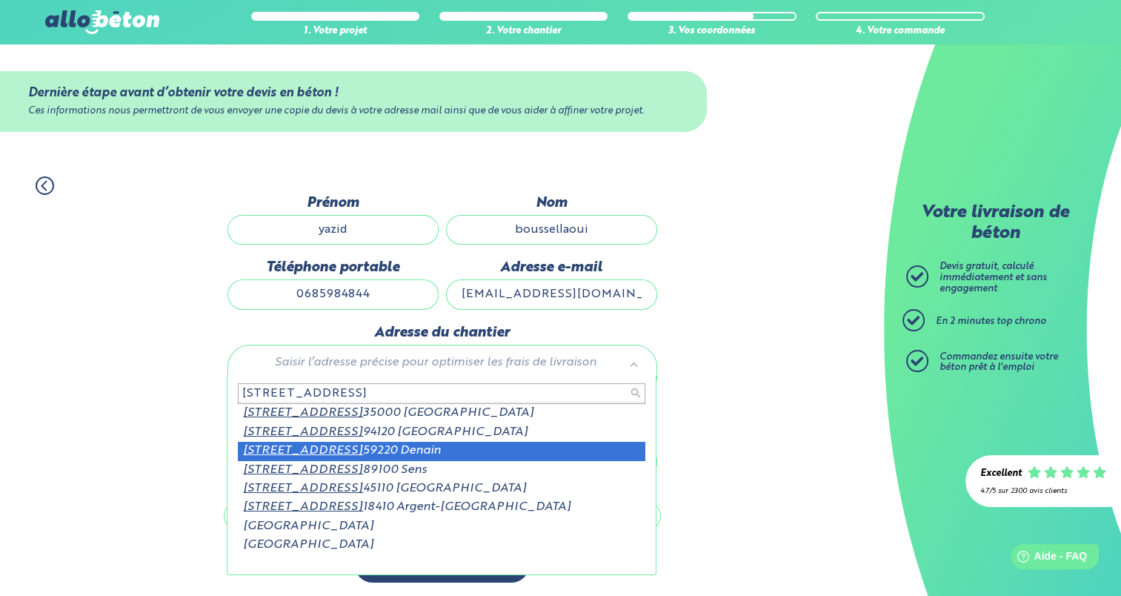
type input "[STREET_ADDRESS]"
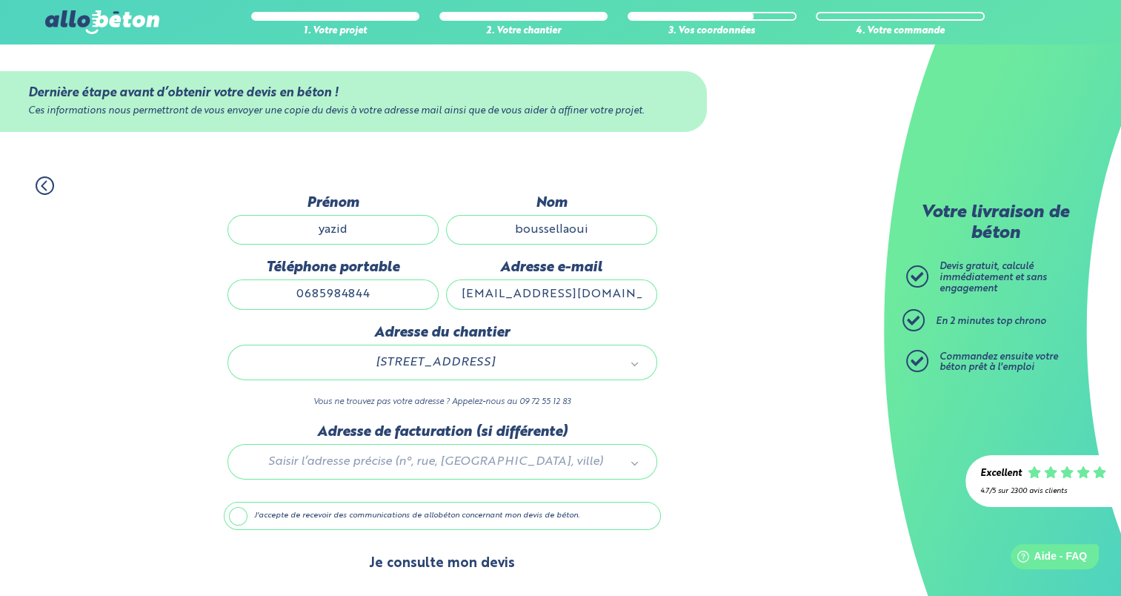
click at [457, 558] on button "Je consulte mon devis" at bounding box center [442, 564] width 176 height 38
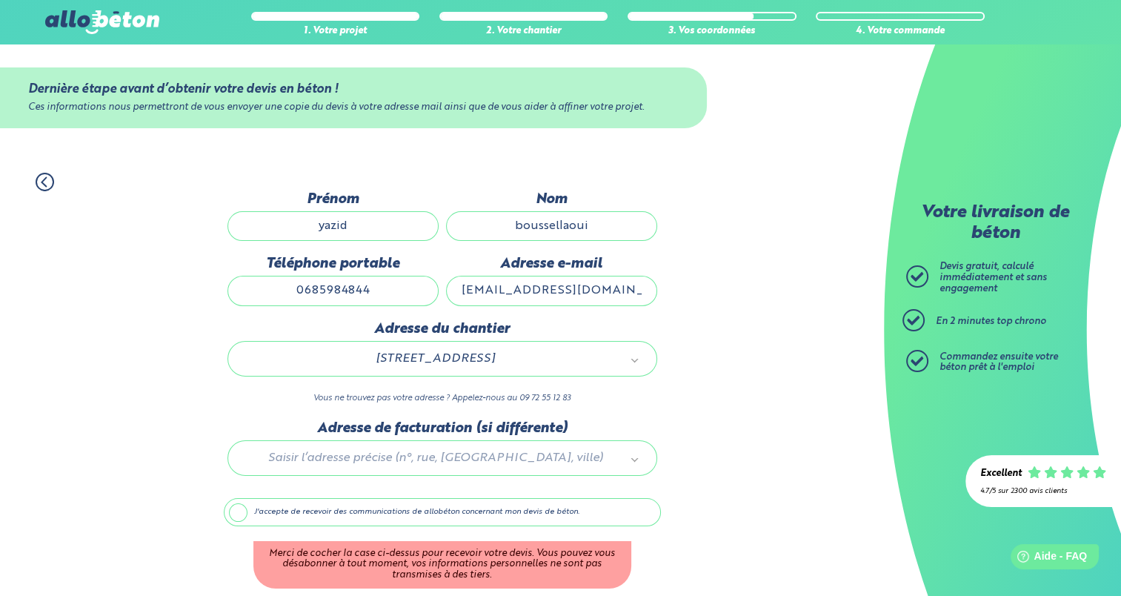
scroll to position [65, 0]
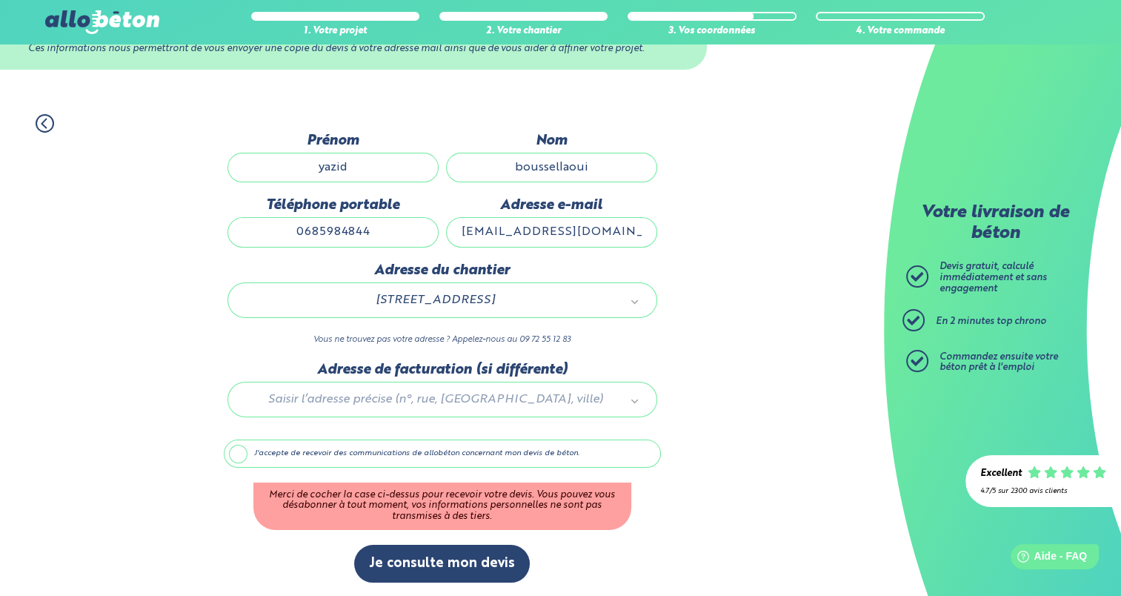
click at [235, 451] on label "J'accepte de recevoir des communications de allobéton concernant mon devis de b…" at bounding box center [442, 454] width 437 height 28
click at [0, 0] on input "J'accepte de recevoir des communications de allobéton concernant mon devis de b…" at bounding box center [0, 0] width 0 height 0
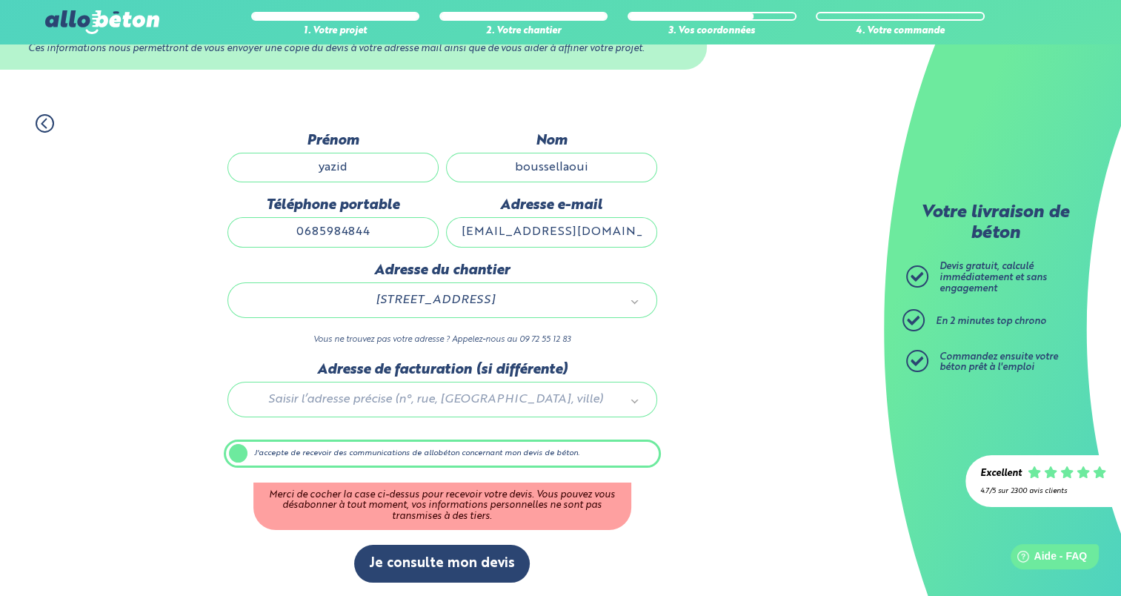
scroll to position [2, 0]
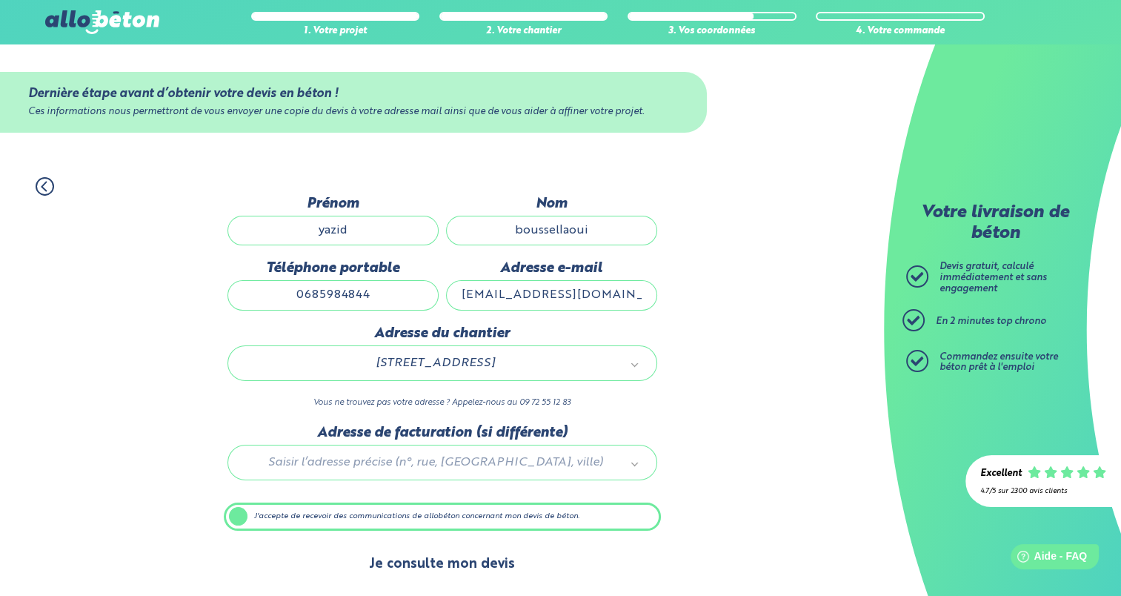
click at [442, 560] on button "Je consulte mon devis" at bounding box center [442, 564] width 176 height 38
